Goal: Find specific page/section: Find specific page/section

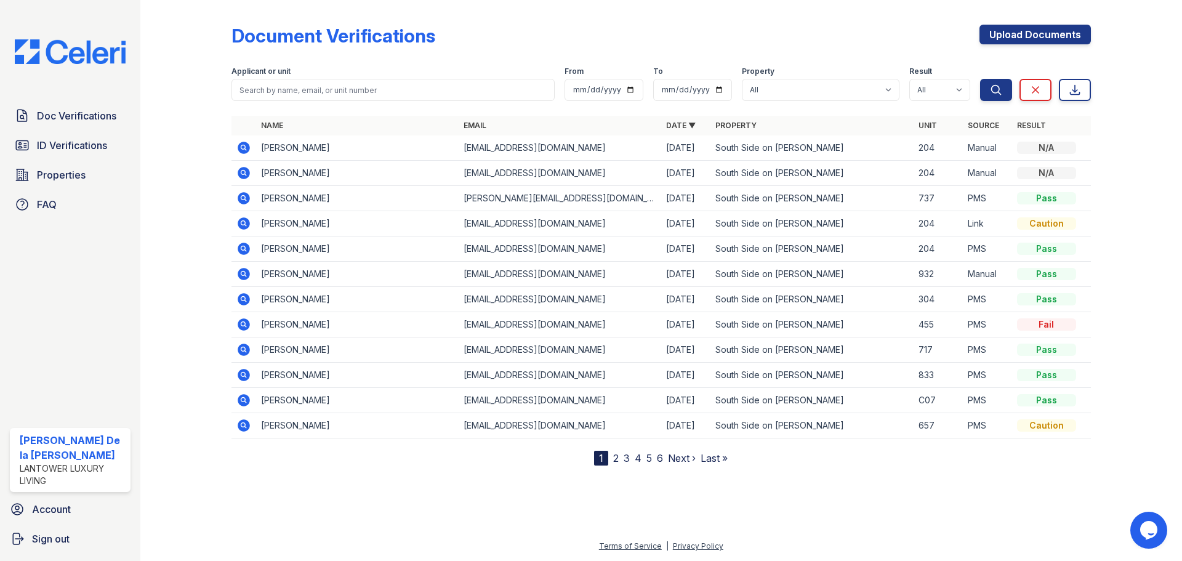
click at [53, 117] on span "Doc Verifications" at bounding box center [76, 115] width 79 height 15
click at [62, 59] on img at bounding box center [70, 51] width 130 height 25
click at [71, 143] on span "ID Verifications" at bounding box center [72, 145] width 70 height 15
